Goal: Task Accomplishment & Management: Use online tool/utility

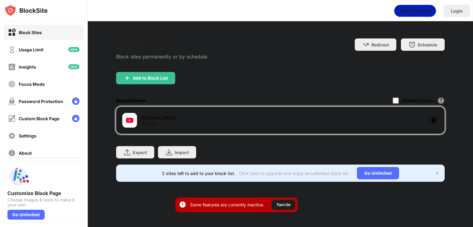
click at [432, 120] on img at bounding box center [433, 120] width 6 height 6
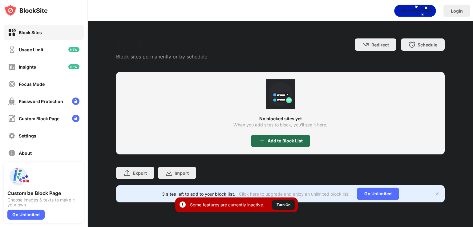
click at [277, 140] on div "Add to Block List" at bounding box center [284, 140] width 35 height 5
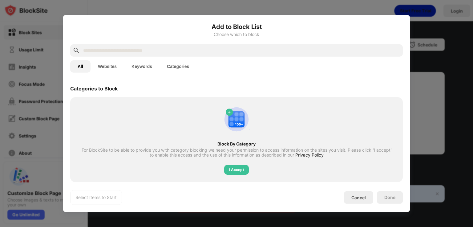
click at [203, 53] on input "text" at bounding box center [241, 50] width 318 height 7
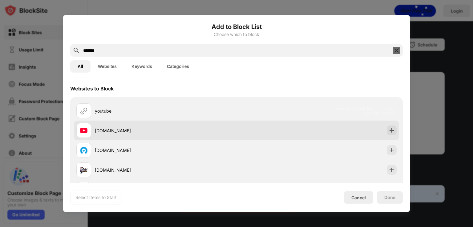
type input "*******"
click at [186, 126] on div "[DOMAIN_NAME]" at bounding box center [156, 130] width 160 height 15
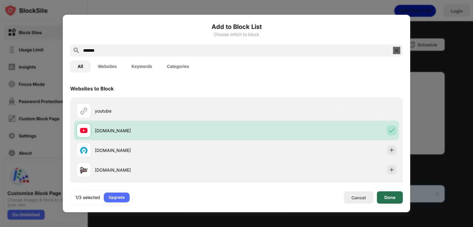
click at [383, 203] on div "Done" at bounding box center [390, 197] width 26 height 12
